Goal: Find specific page/section: Find specific page/section

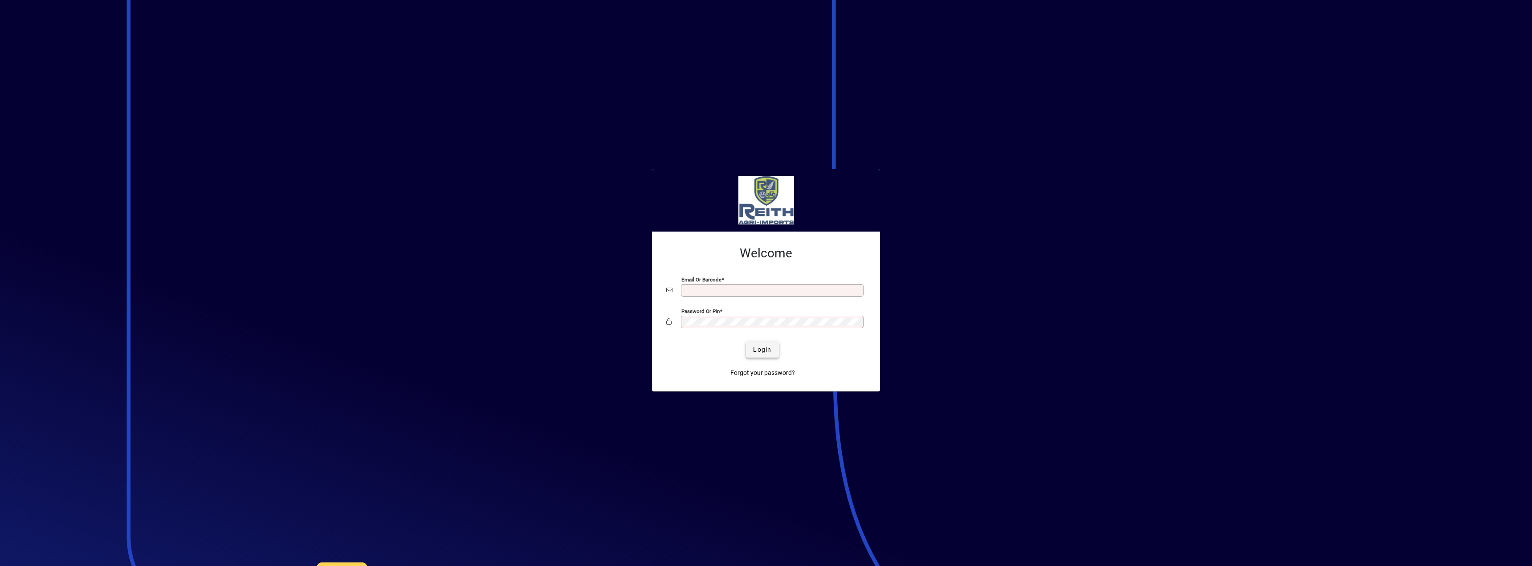
type input "**********"
click at [766, 351] on span "Login" at bounding box center [762, 349] width 18 height 9
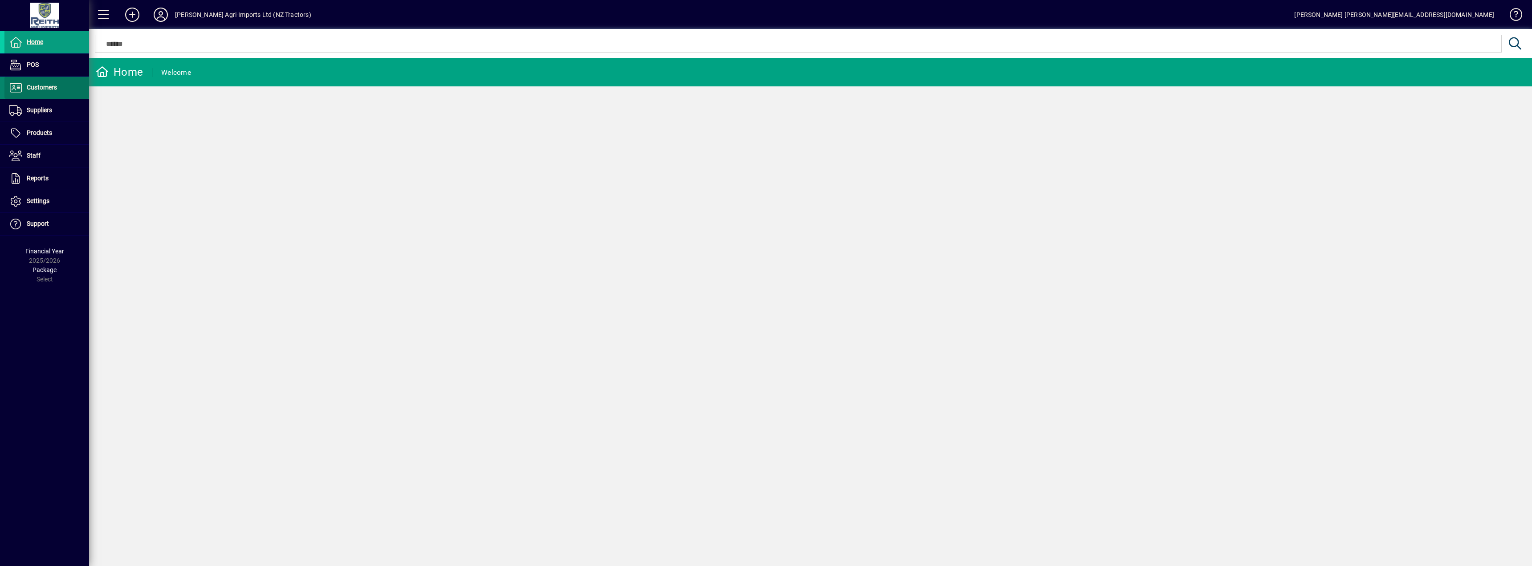
click at [62, 79] on span at bounding box center [46, 87] width 85 height 21
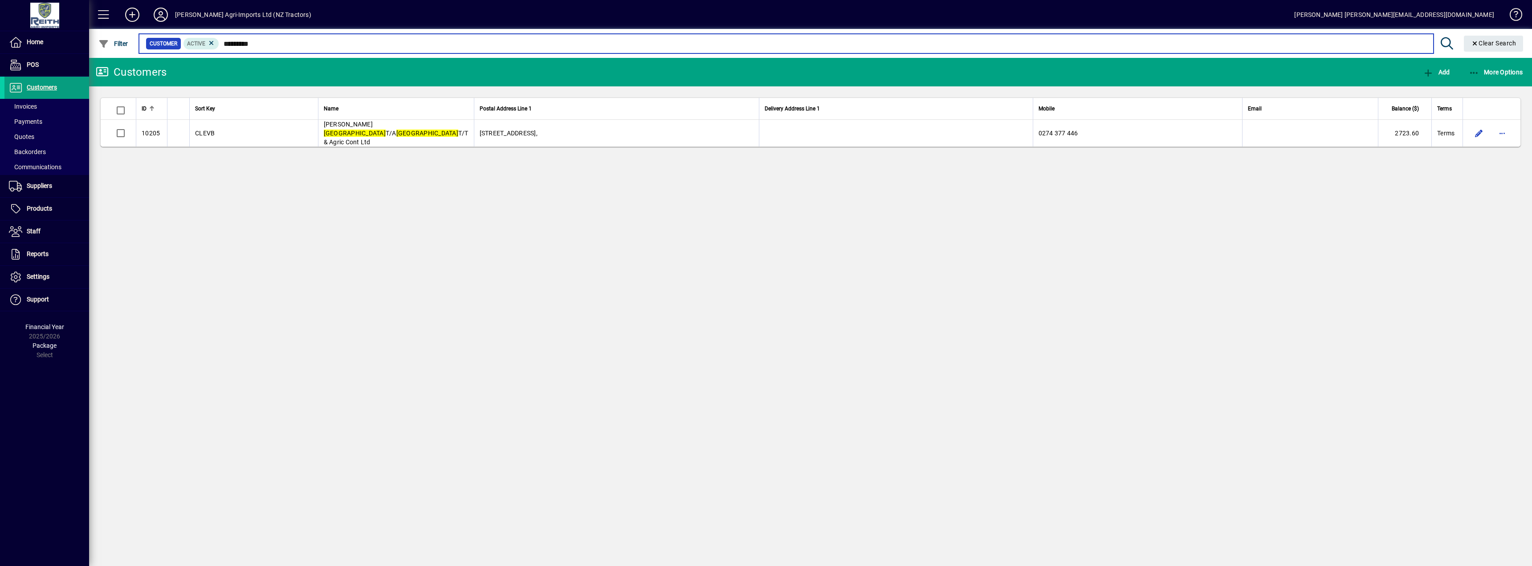
type input "*********"
